Goal: Check status: Check status

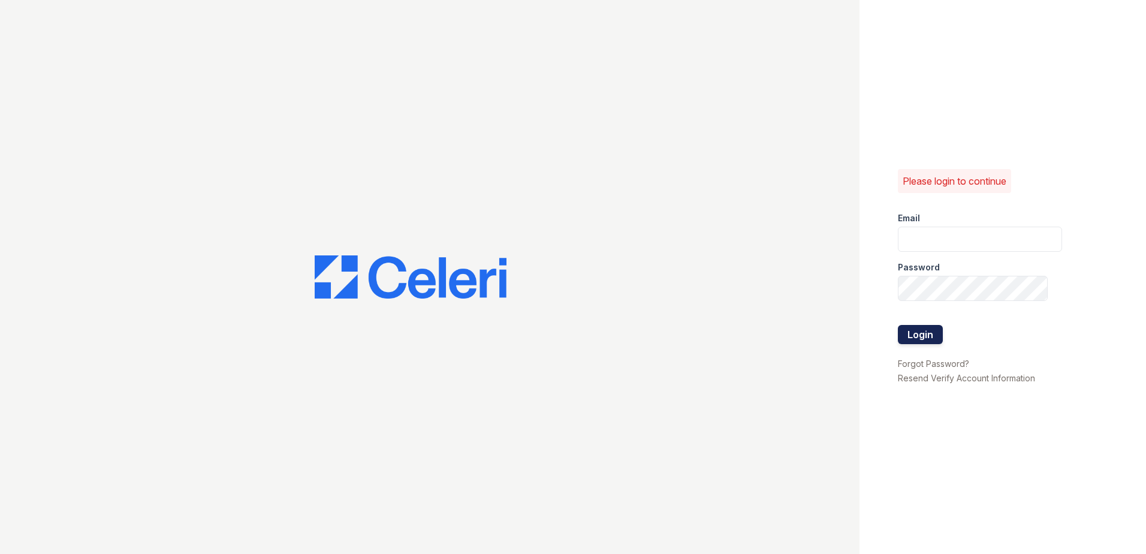
type input "[EMAIL_ADDRESS][DOMAIN_NAME]"
click at [921, 333] on button "Login" at bounding box center [920, 334] width 45 height 19
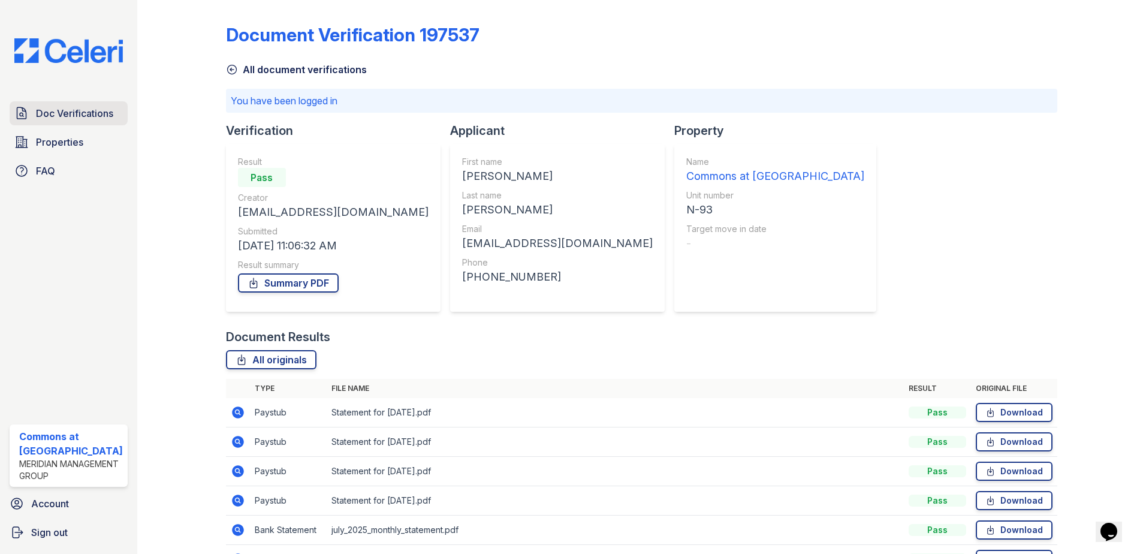
click at [100, 119] on span "Doc Verifications" at bounding box center [74, 113] width 77 height 14
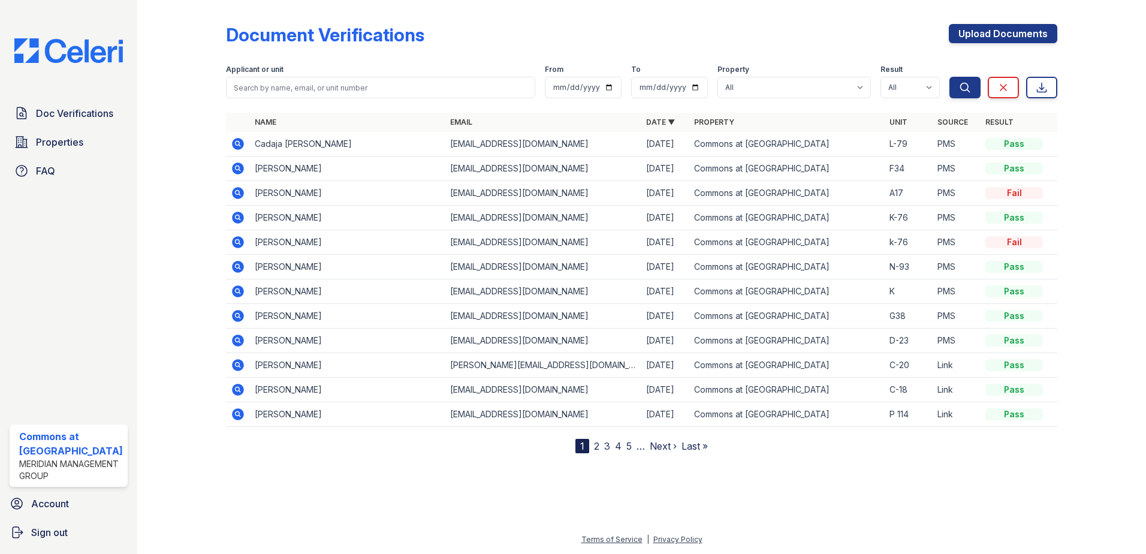
click at [237, 216] on icon at bounding box center [238, 217] width 14 height 14
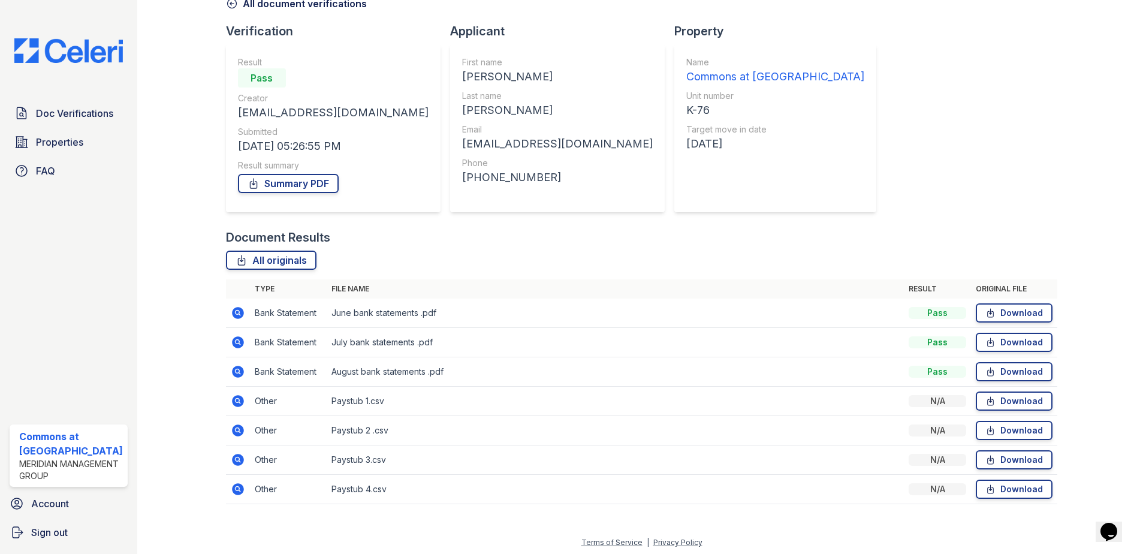
scroll to position [69, 0]
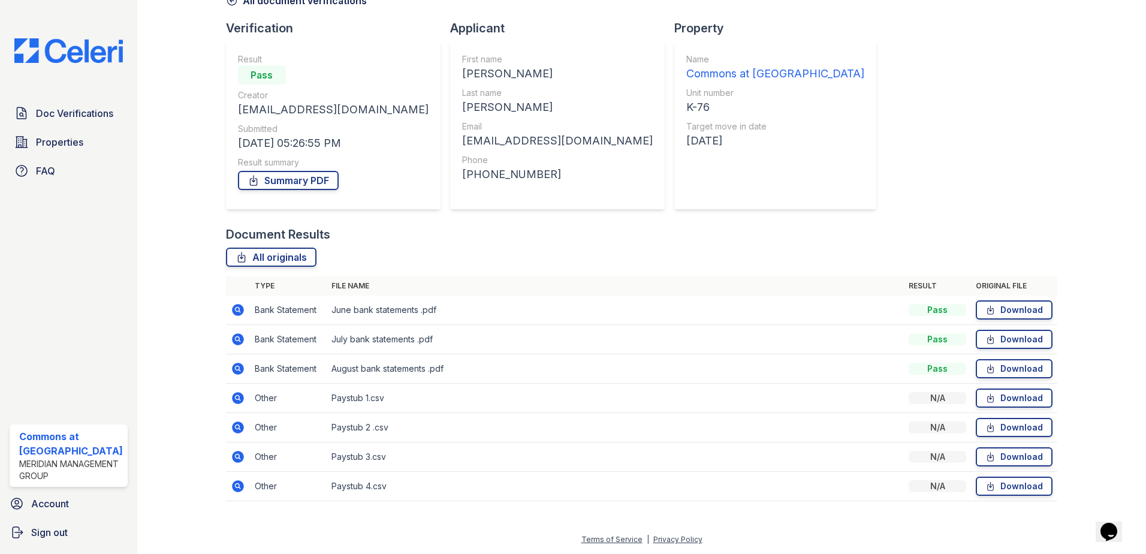
click at [241, 398] on icon at bounding box center [238, 398] width 12 height 12
